Goal: Entertainment & Leisure: Browse casually

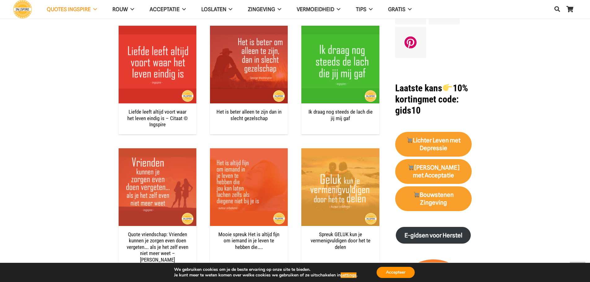
scroll to position [620, 0]
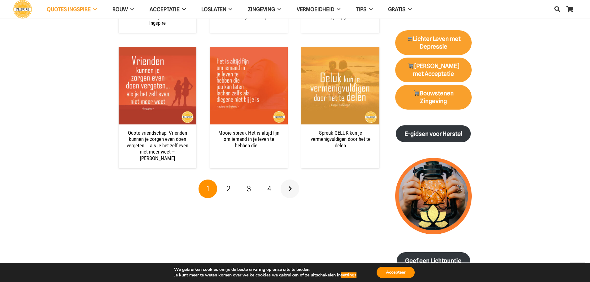
click at [291, 182] on link "Volgende" at bounding box center [290, 189] width 19 height 19
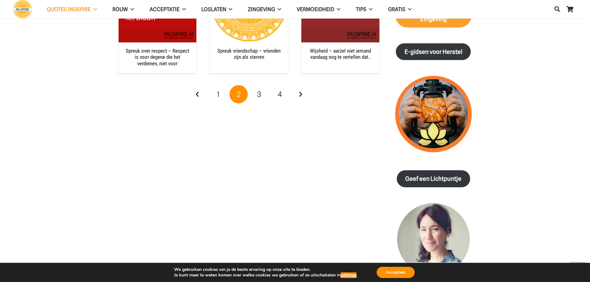
scroll to position [713, 0]
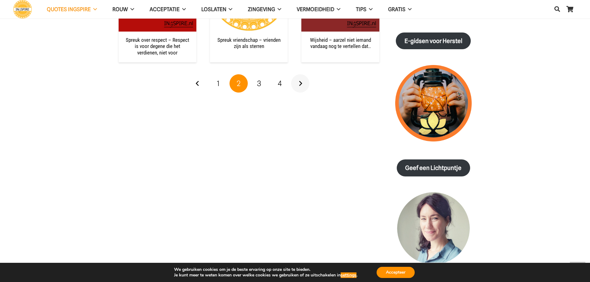
click at [299, 80] on link "Volgende" at bounding box center [300, 83] width 19 height 19
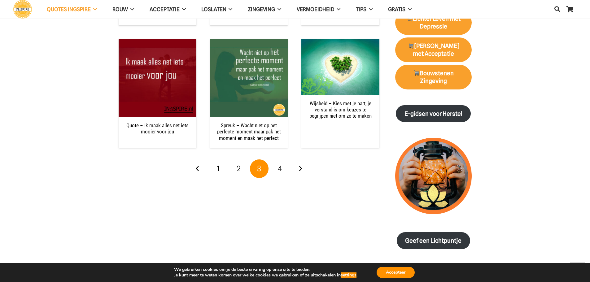
scroll to position [651, 0]
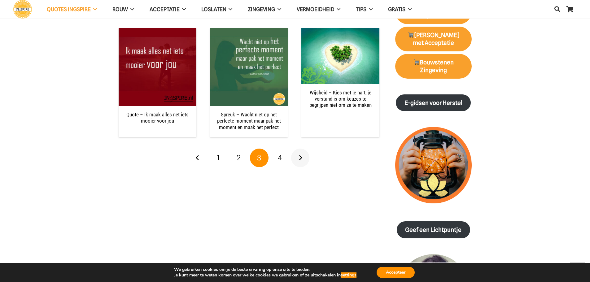
click at [301, 157] on link "Volgende" at bounding box center [300, 158] width 19 height 19
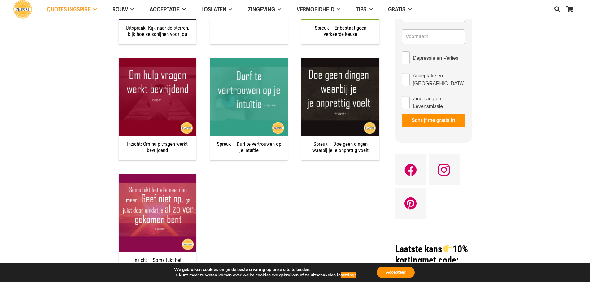
scroll to position [403, 0]
